Goal: Communication & Community: Connect with others

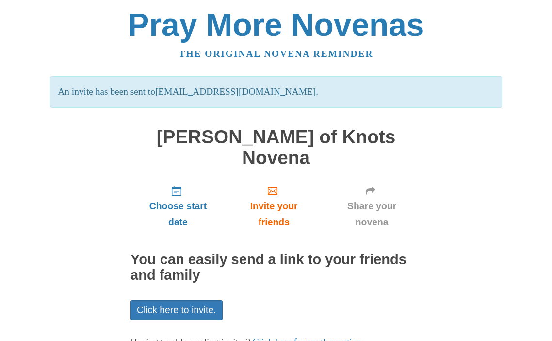
scroll to position [50, 0]
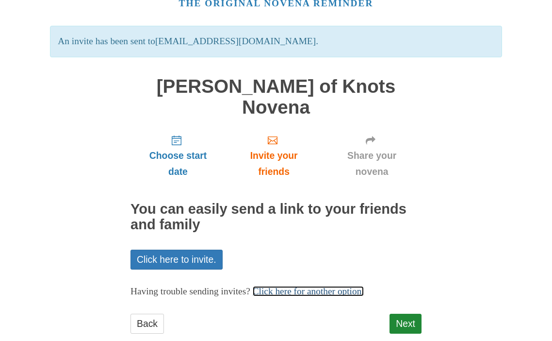
click at [285, 286] on link "Click here for another option." at bounding box center [309, 291] width 112 height 10
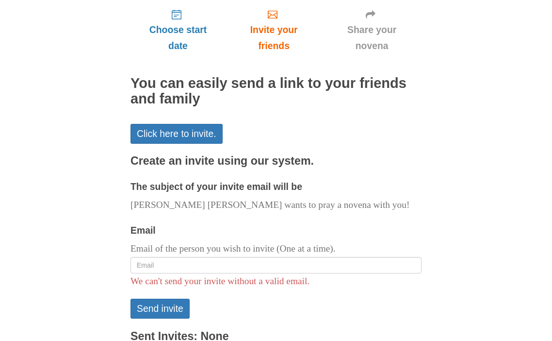
scroll to position [207, 0]
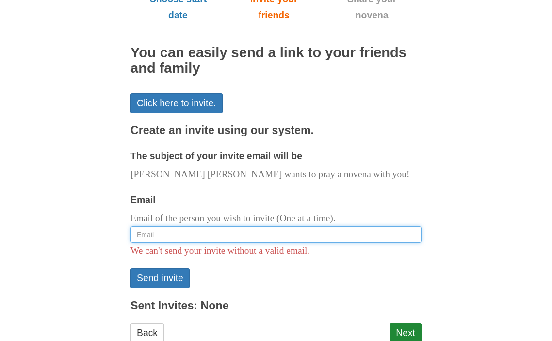
click at [240, 226] on input "Email" at bounding box center [276, 234] width 291 height 16
type input "l"
paste input "[EMAIL_ADDRESS][DOMAIN_NAME]"
type input "[EMAIL_ADDRESS][DOMAIN_NAME]"
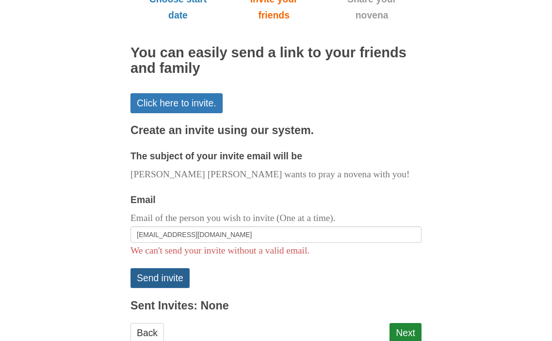
click at [158, 268] on button "Send invite" at bounding box center [160, 278] width 59 height 20
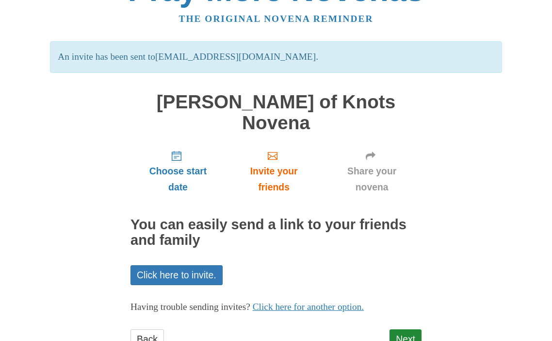
scroll to position [50, 0]
